Goal: Task Accomplishment & Management: Manage account settings

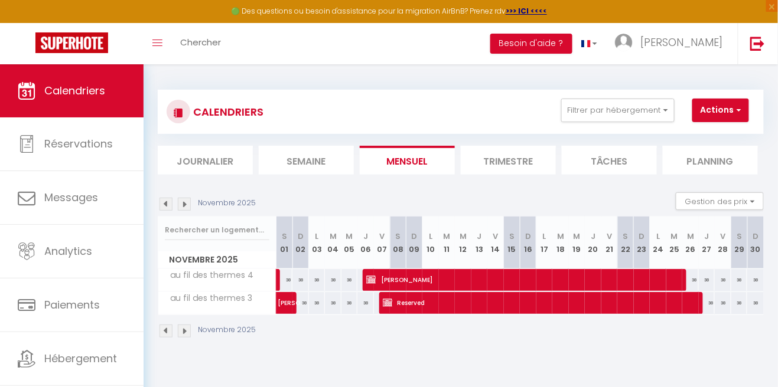
click at [189, 209] on img at bounding box center [184, 204] width 13 height 13
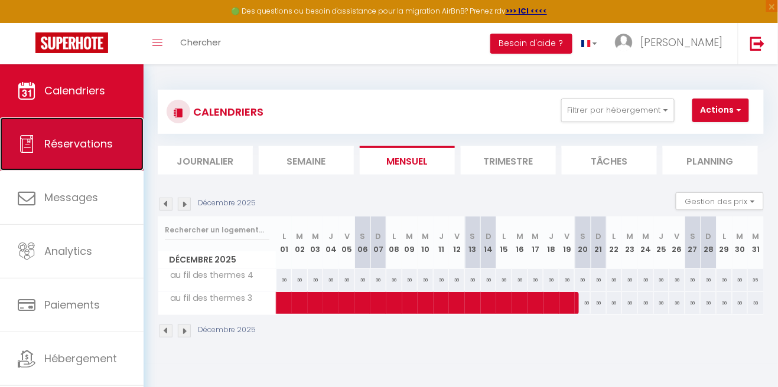
click at [76, 145] on span "Réservations" at bounding box center [78, 143] width 68 height 15
select select "not_cancelled"
select select
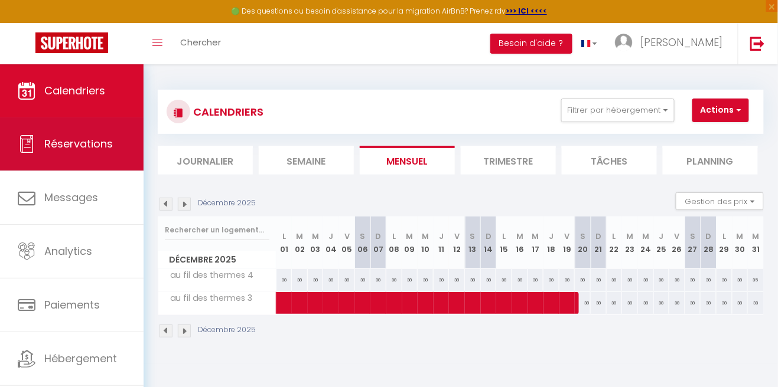
select select
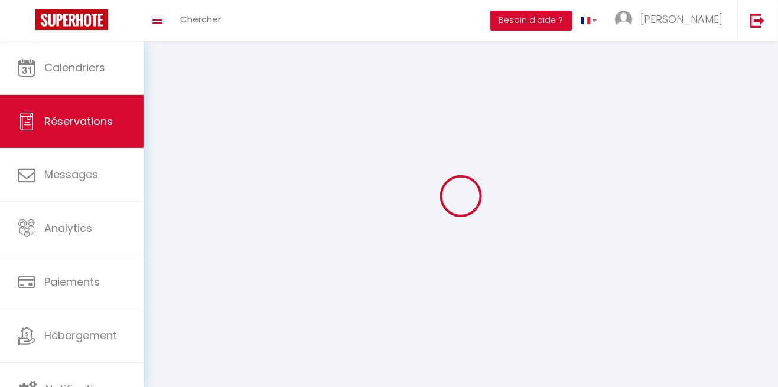
select select
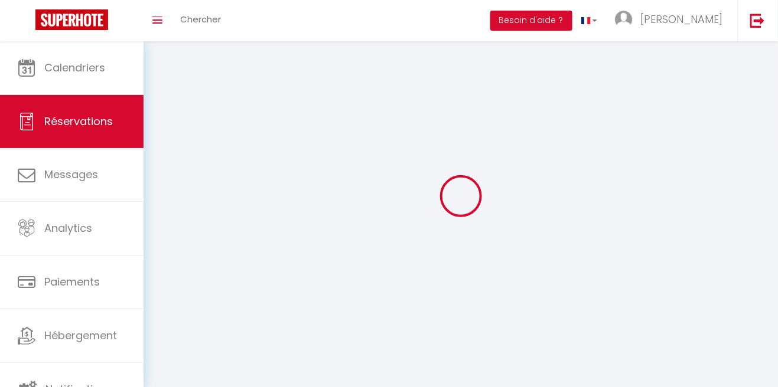
select select
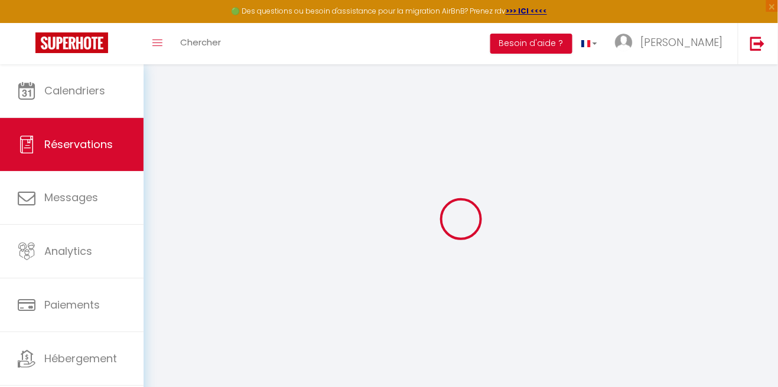
select select
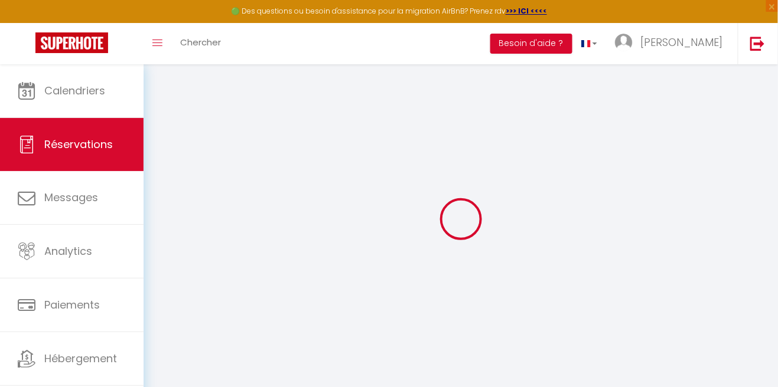
select select
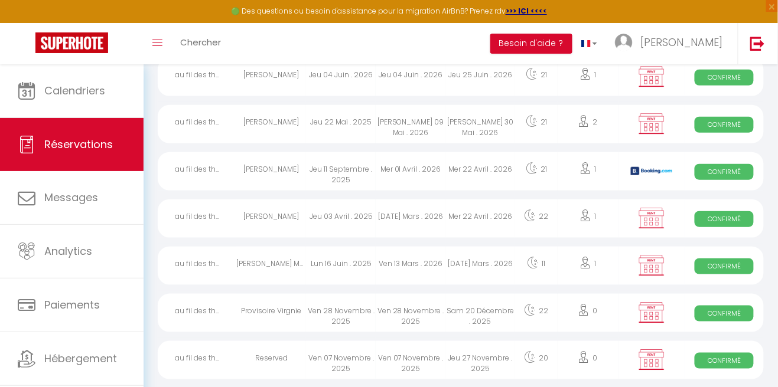
scroll to position [182, 0]
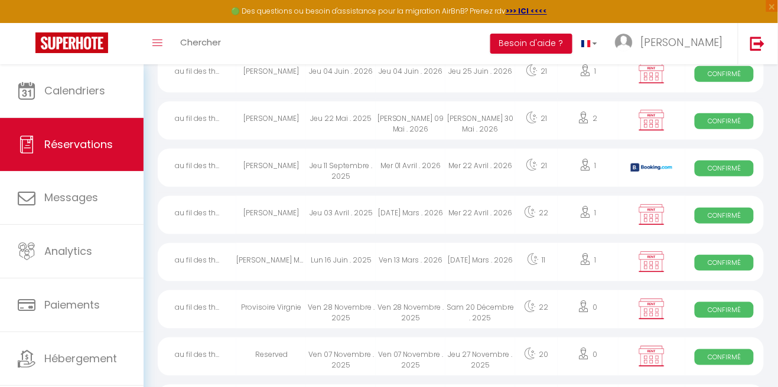
click at [478, 313] on div "Sam 20 Décembre . 2025" at bounding box center [480, 310] width 70 height 38
select select "OK"
select select "KO"
select select "0"
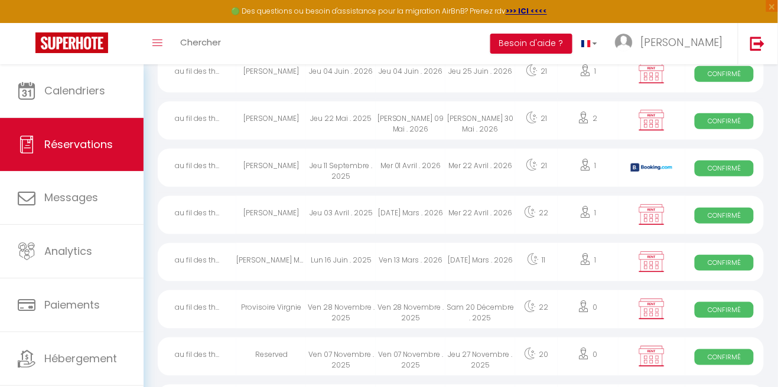
select select "1"
select select
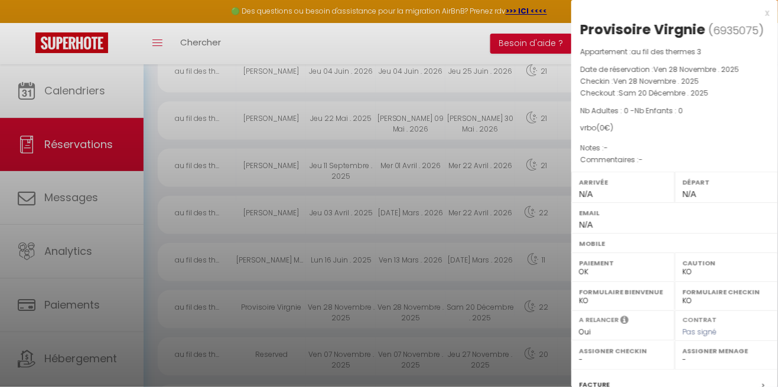
click at [760, 18] on div "x" at bounding box center [670, 13] width 198 height 14
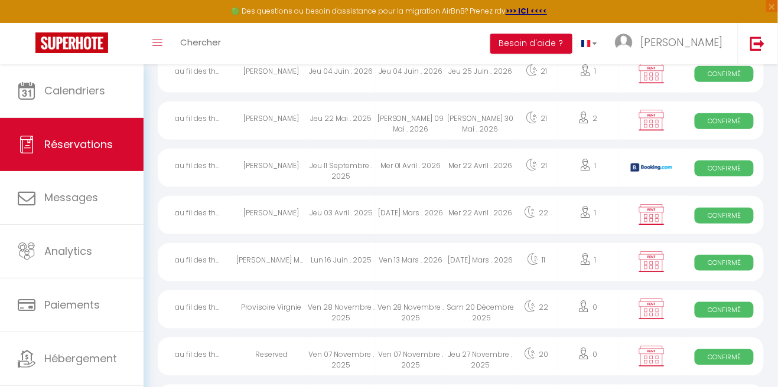
click at [340, 315] on div "Ven 28 Novembre . 2025" at bounding box center [341, 310] width 70 height 38
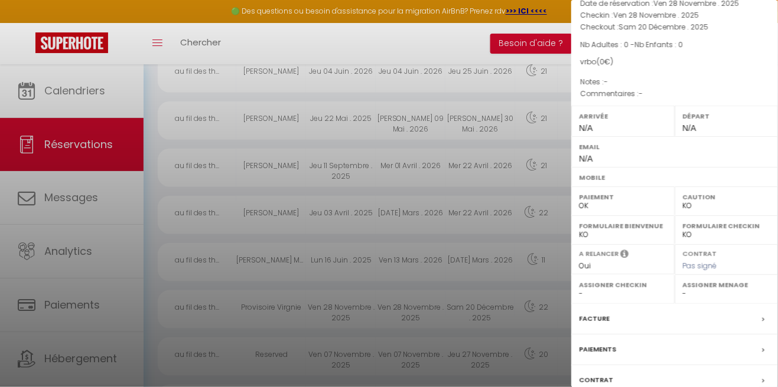
scroll to position [94, 0]
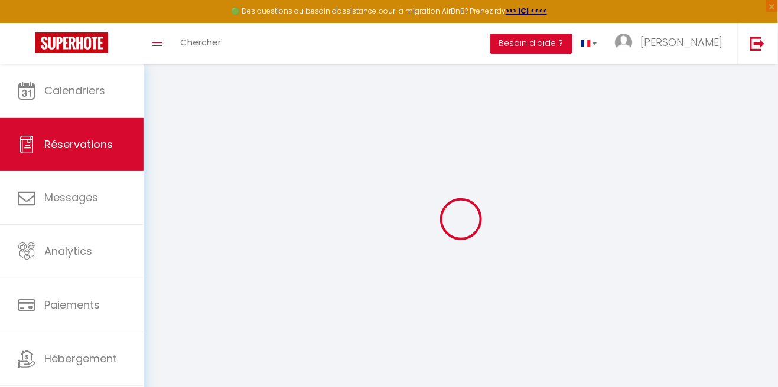
type input "Provisoire"
type input "Virgnie"
select select
select select "62048"
select select "1"
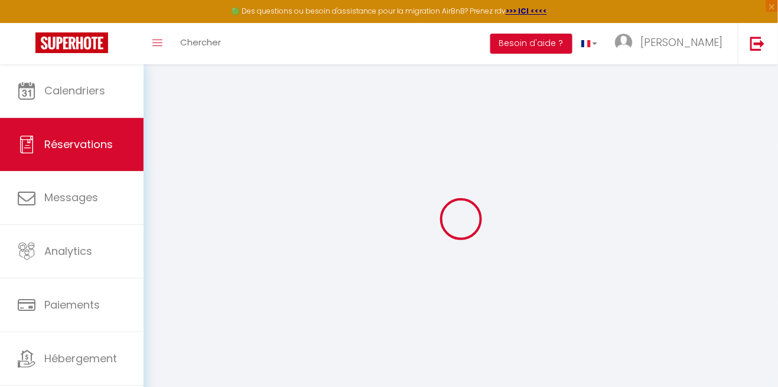
type input "Ven 28 Novembre 2025"
select select
type input "Sam 20 Décembre 2025"
select select
type input "0"
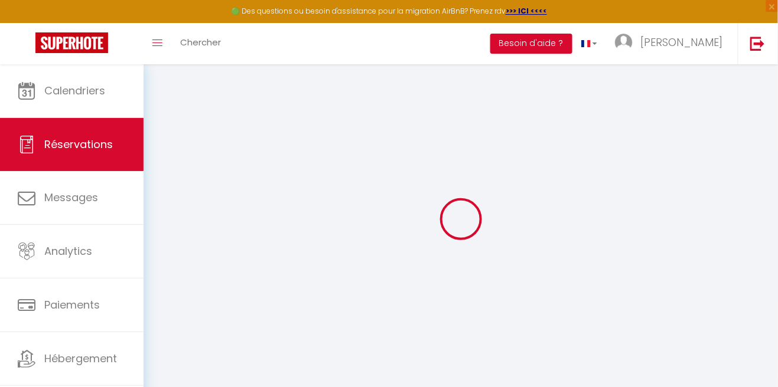
select select "12"
select select
checkbox input "false"
type input "0"
select select "73"
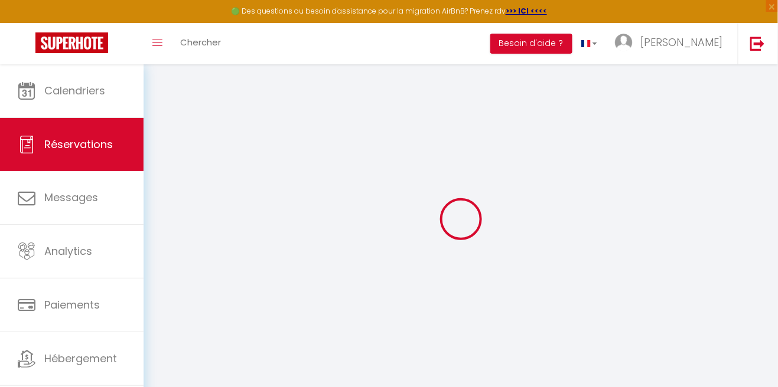
type input "0"
select select
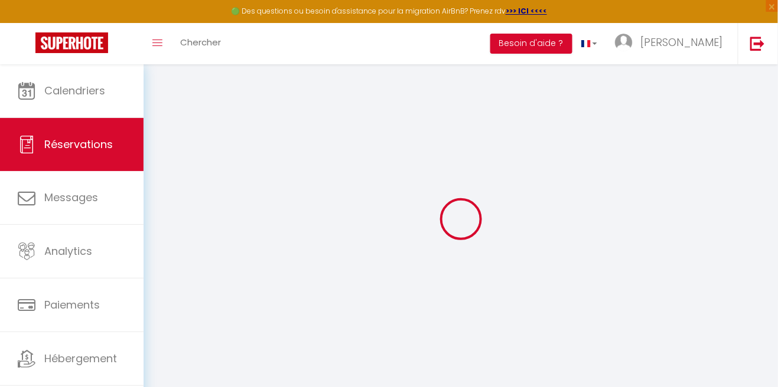
select select
select select "14"
checkbox input "false"
select select
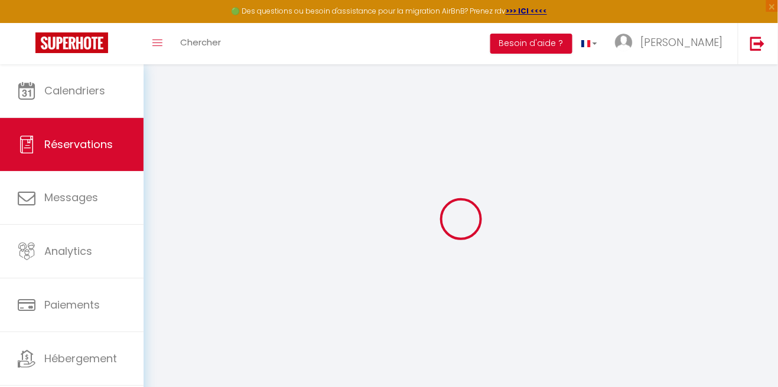
select select
checkbox input "false"
select select
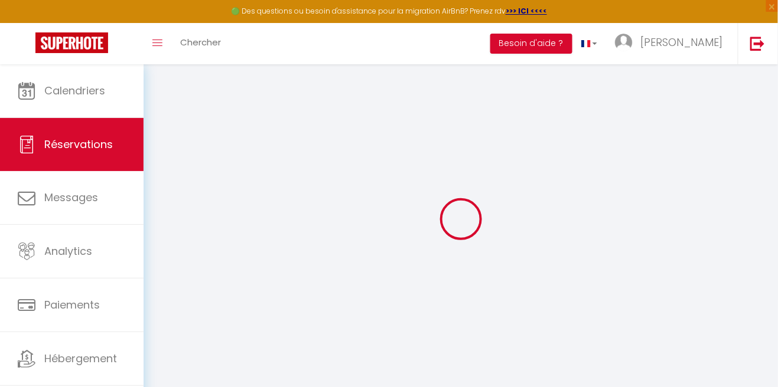
checkbox input "false"
select select
checkbox input "false"
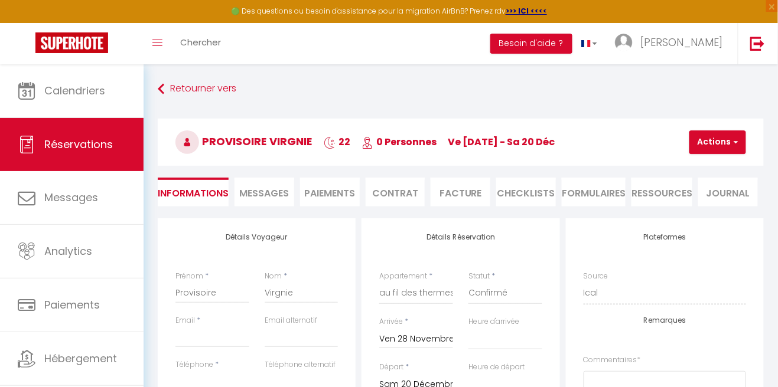
select select
checkbox input "false"
select select
click at [730, 146] on button "Actions" at bounding box center [717, 142] width 57 height 24
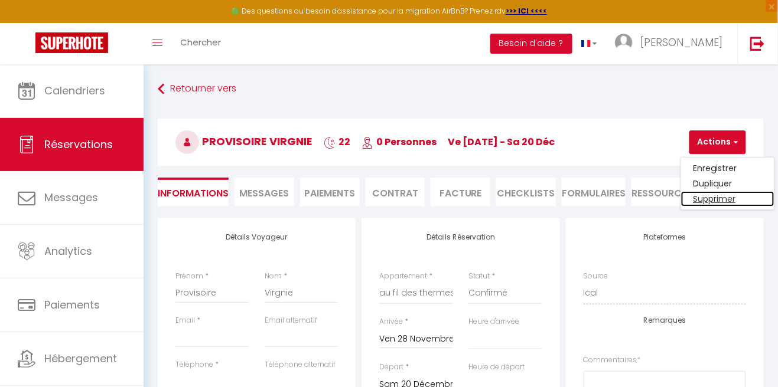
click at [728, 203] on link "Supprimer" at bounding box center [727, 198] width 93 height 15
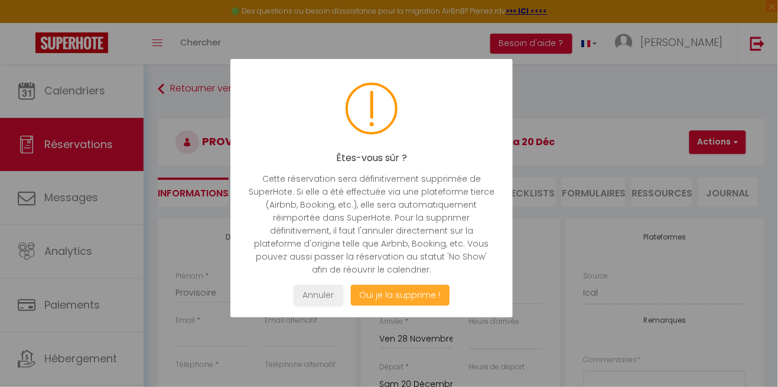
click at [397, 306] on button "Oui je la supprime !" at bounding box center [399, 295] width 99 height 21
select select "not_cancelled"
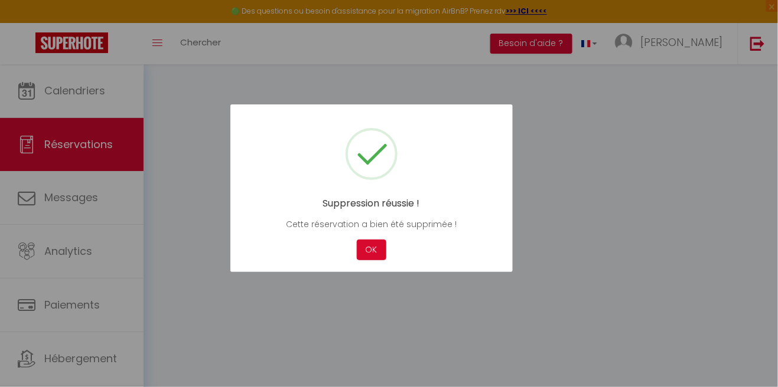
click at [404, 328] on div at bounding box center [389, 193] width 778 height 387
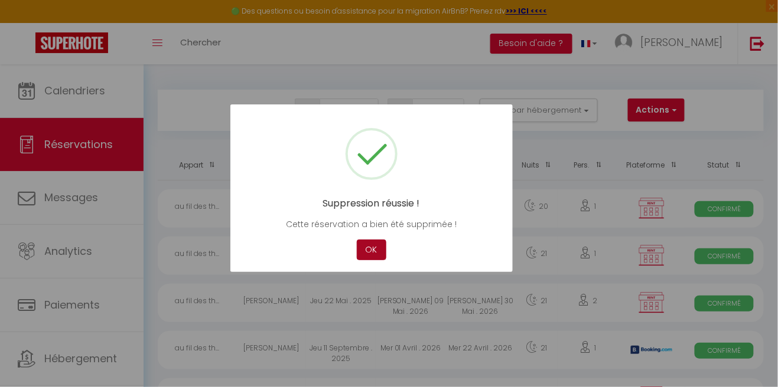
click at [380, 260] on button "OK" at bounding box center [372, 250] width 30 height 21
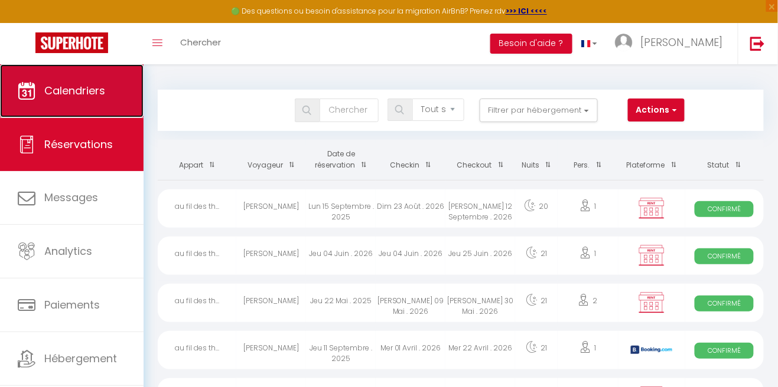
click at [94, 98] on span "Calendriers" at bounding box center [74, 90] width 61 height 15
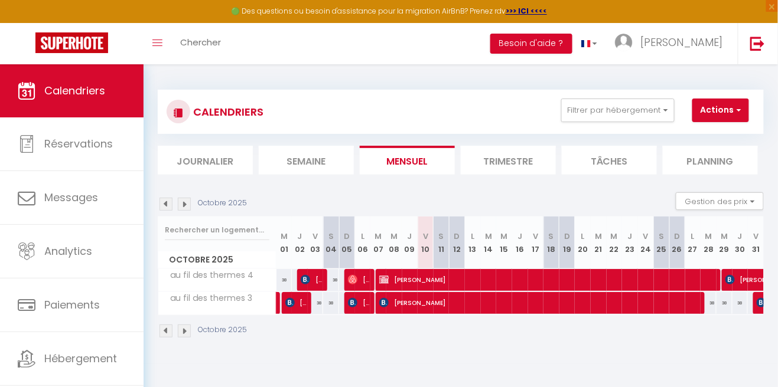
click at [188, 207] on img at bounding box center [184, 204] width 13 height 13
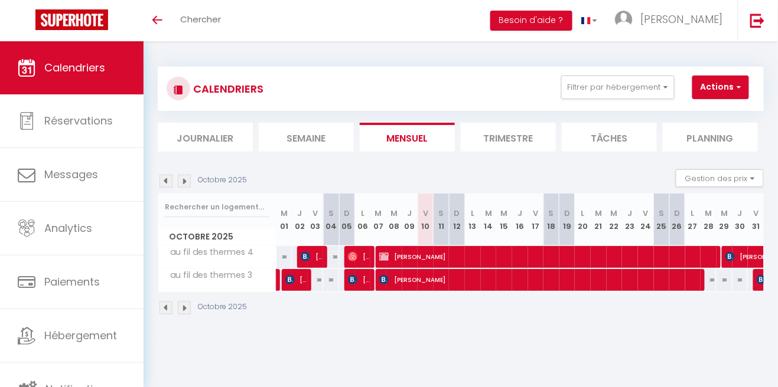
click at [185, 185] on img at bounding box center [184, 181] width 13 height 13
